Goal: Navigation & Orientation: Find specific page/section

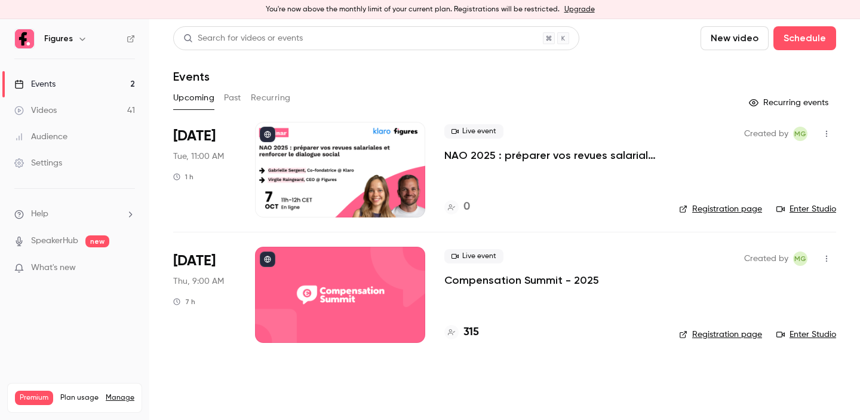
click at [232, 102] on button "Past" at bounding box center [232, 97] width 17 height 19
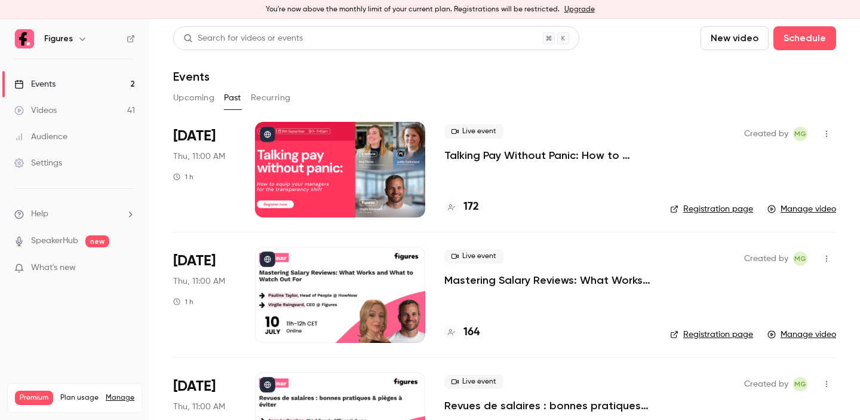
click at [185, 101] on button "Upcoming" at bounding box center [193, 97] width 41 height 19
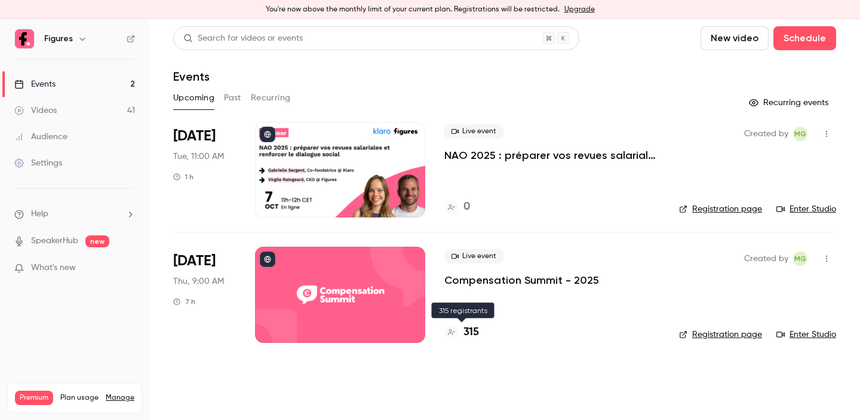
click at [476, 332] on h4 "315" at bounding box center [471, 332] width 16 height 16
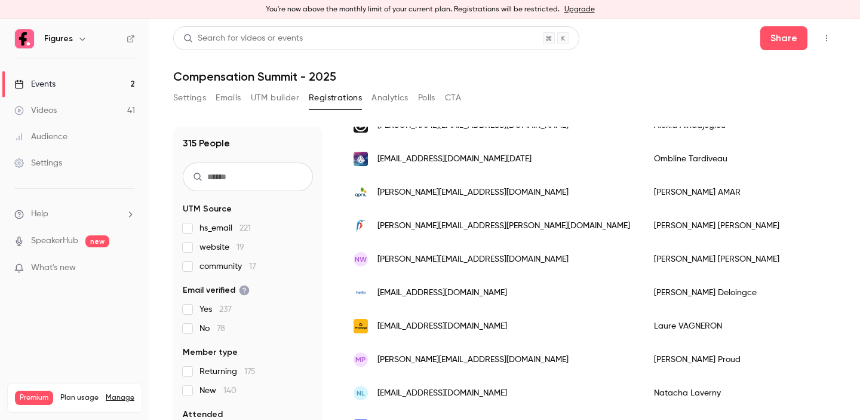
scroll to position [553, 0]
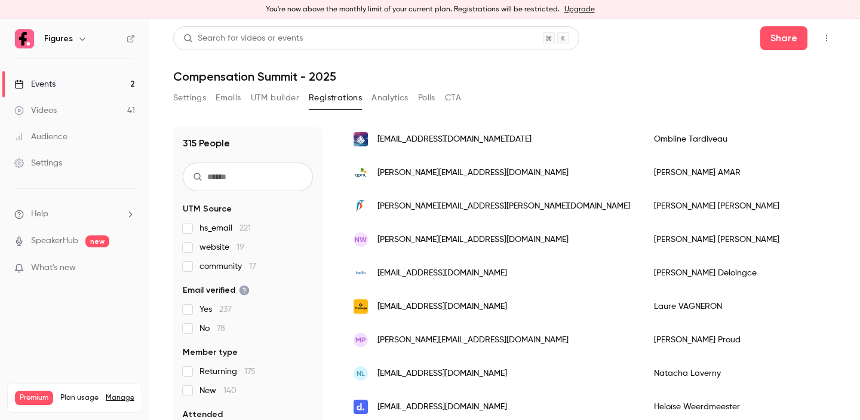
click at [40, 88] on div "Events" at bounding box center [34, 84] width 41 height 12
